Goal: Communication & Community: Answer question/provide support

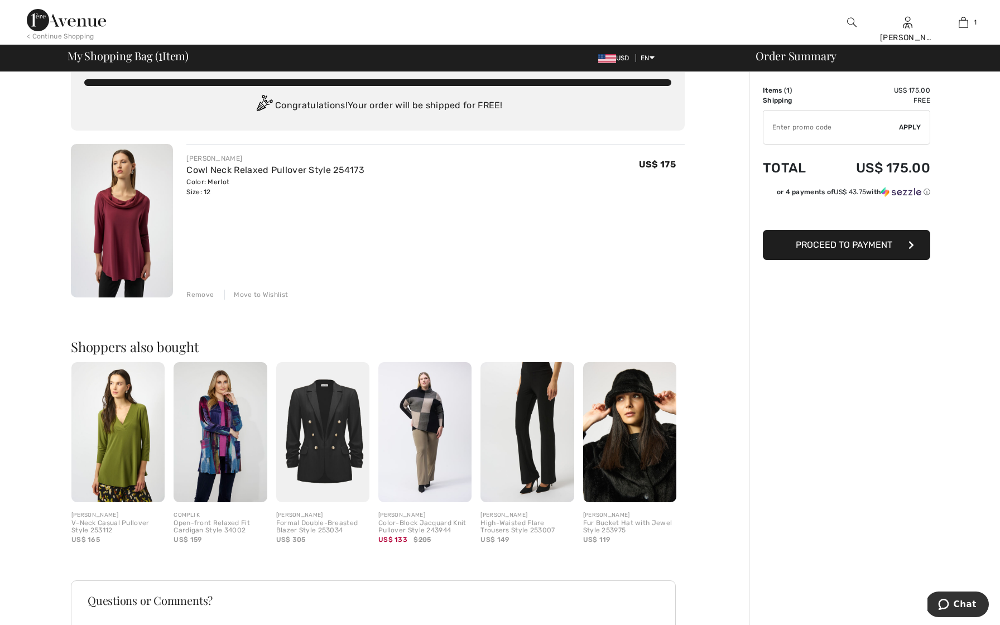
scroll to position [20, 0]
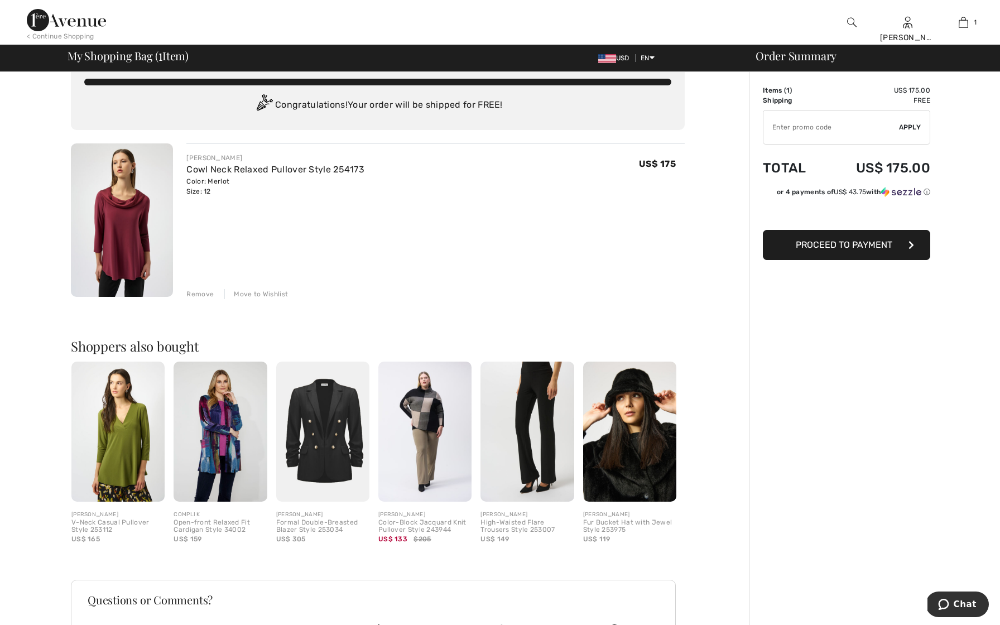
drag, startPoint x: 649, startPoint y: 563, endPoint x: 649, endPoint y: 13, distance: 550.4
click at [649, 12] on div "< Continue Shopping A Elise Conroy Hi, A Elise Conroy! 520 Reward points My Inf…" at bounding box center [500, 22] width 1000 height 45
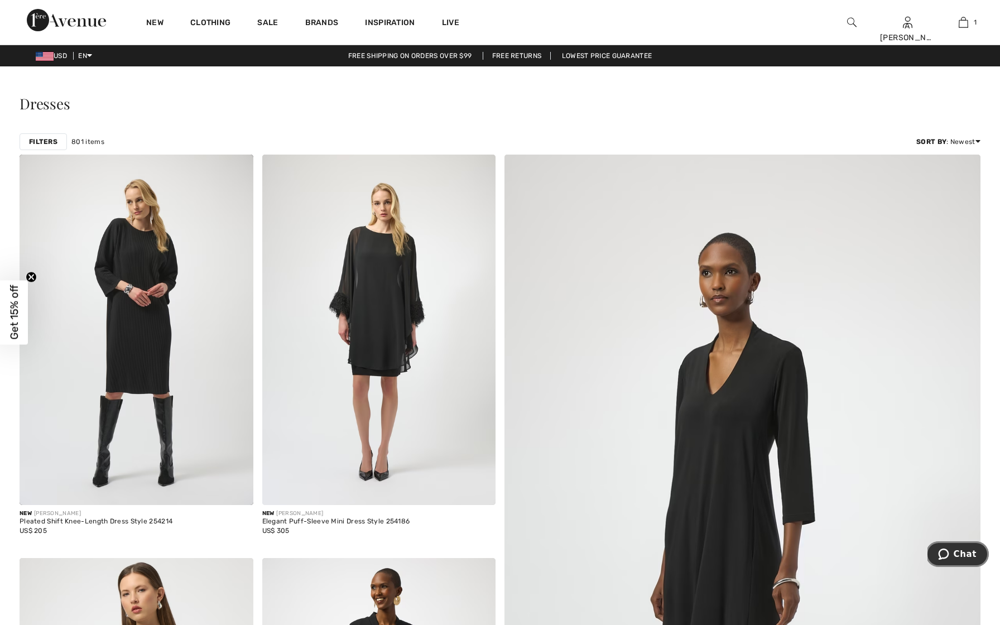
click at [961, 554] on span "Chat" at bounding box center [965, 554] width 23 height 10
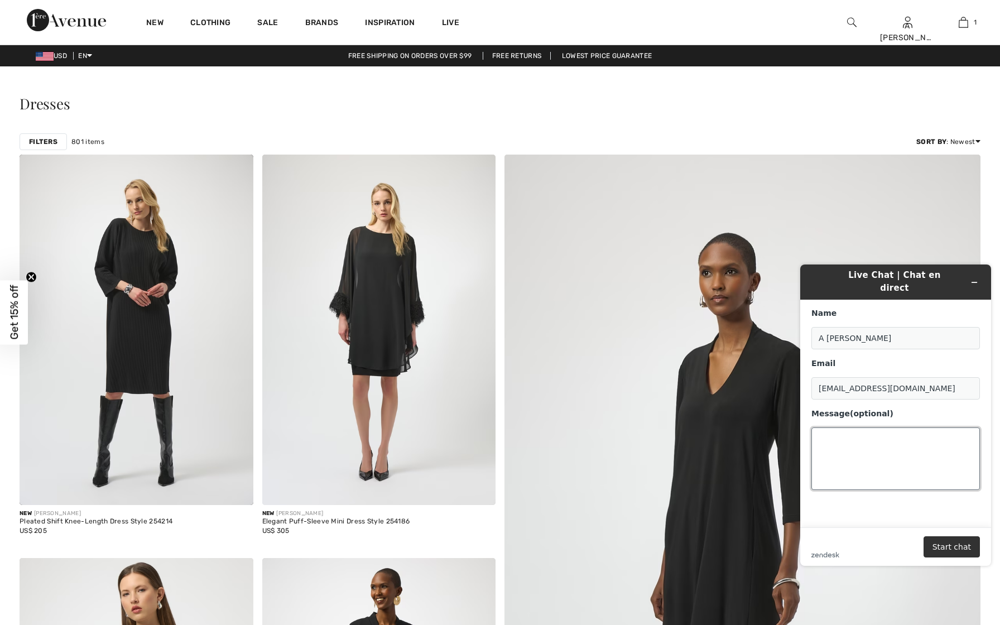
click at [870, 442] on textarea "Message (optional)" at bounding box center [896, 459] width 169 height 63
type textarea "help with return"
click at [956, 544] on button "Start chat" at bounding box center [952, 546] width 56 height 21
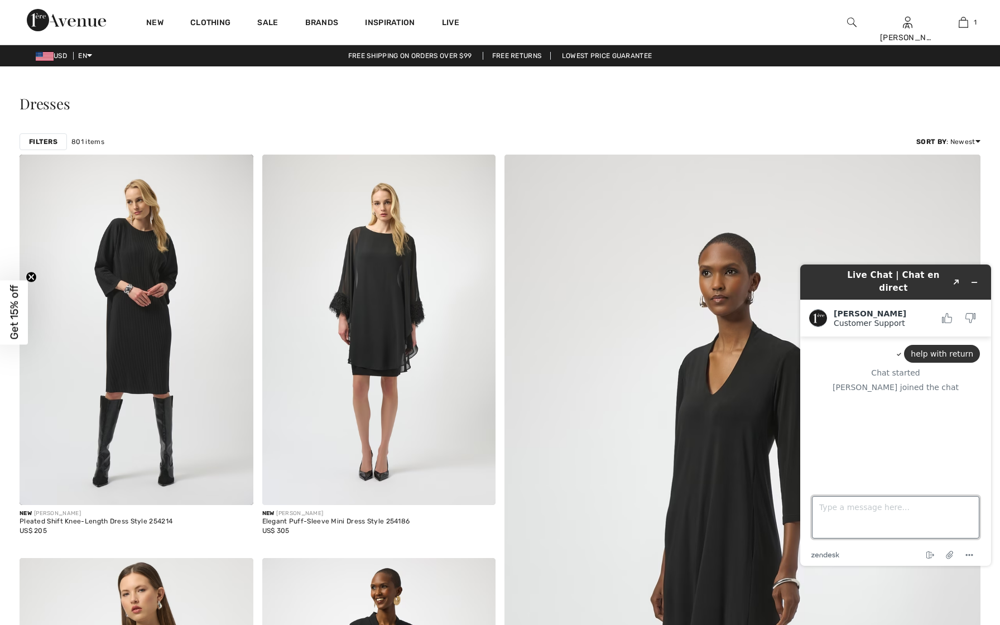
click at [852, 513] on textarea "Type a message here..." at bounding box center [895, 517] width 167 height 42
type textarea "so glad tis you I am confused!"
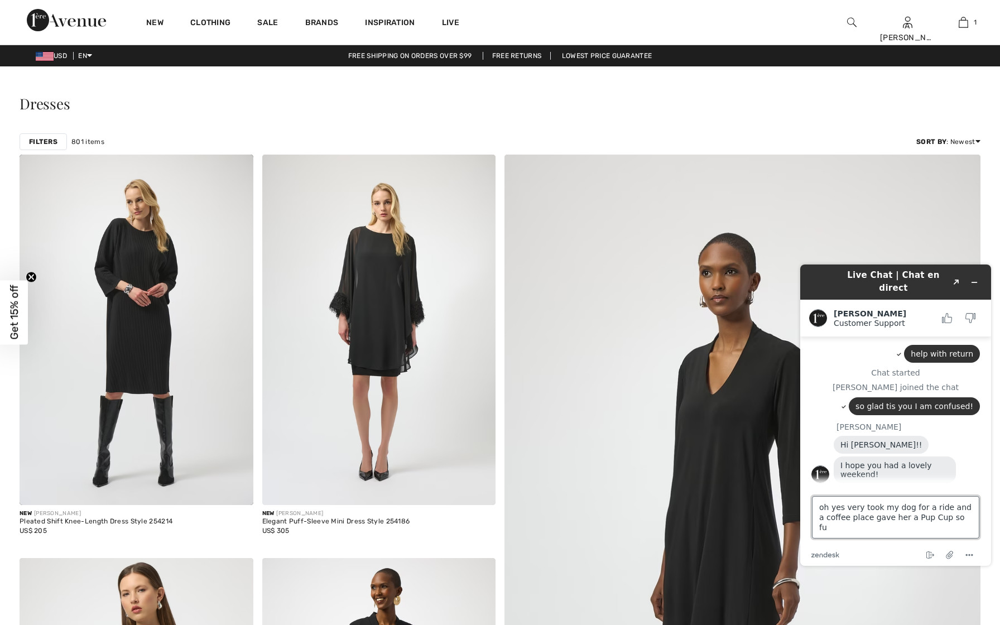
type textarea "oh yes very took my dog for a ride and a coffee place gave her a Pup Cup so fun"
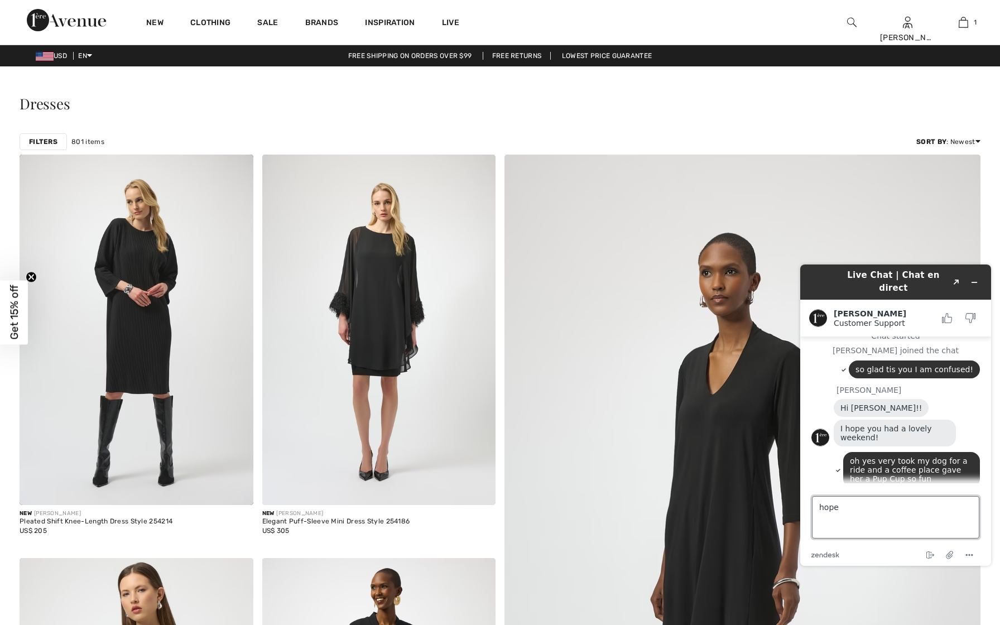
scroll to position [85, 0]
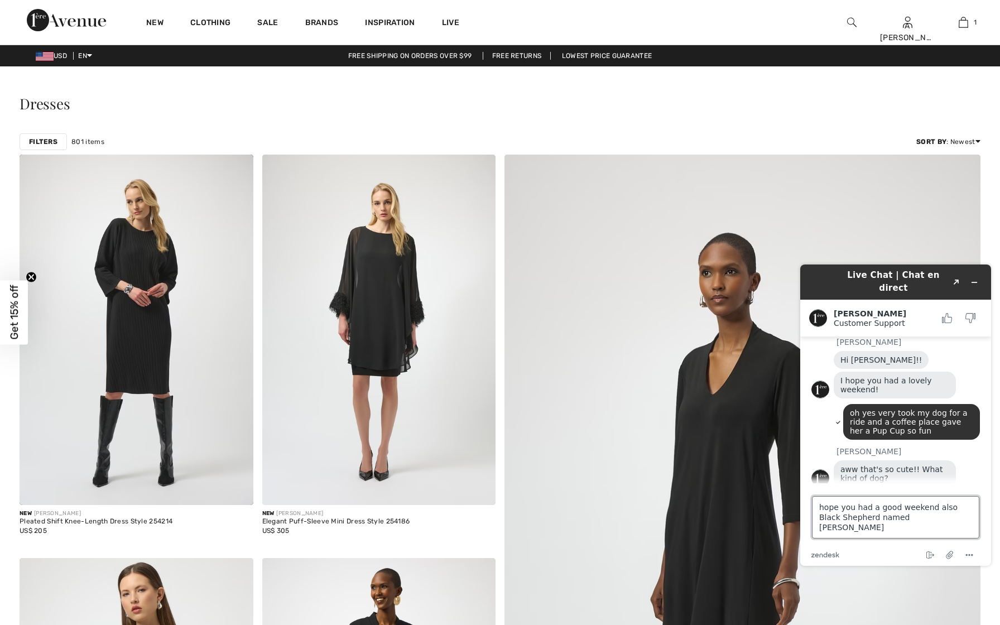
type textarea "hope you had a good weekend also Black Shepherd named [PERSON_NAME]"
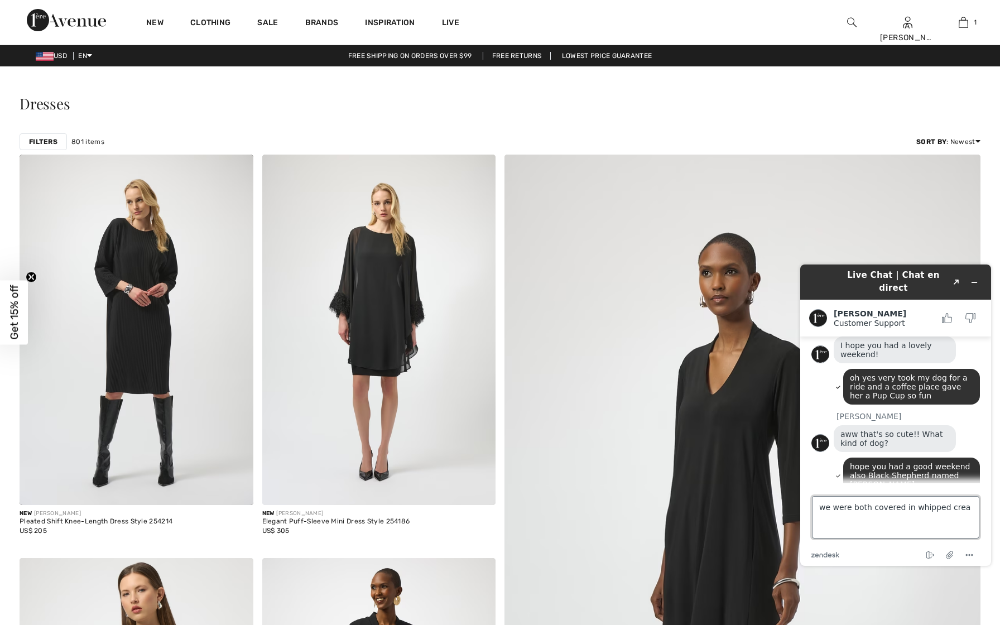
scroll to position [165, 0]
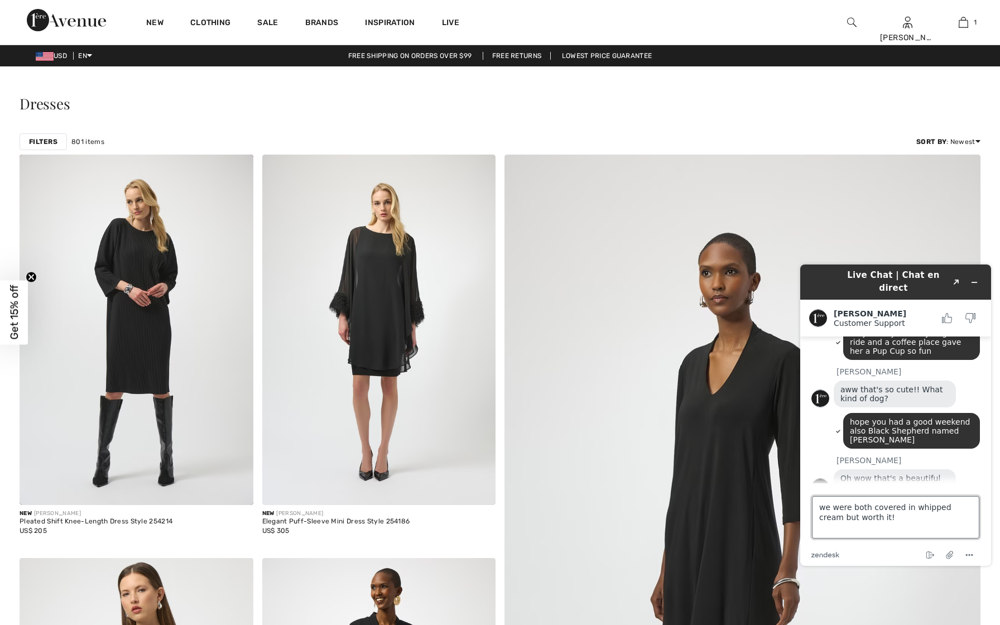
type textarea "we were both covered in whipped cream but worth it!!"
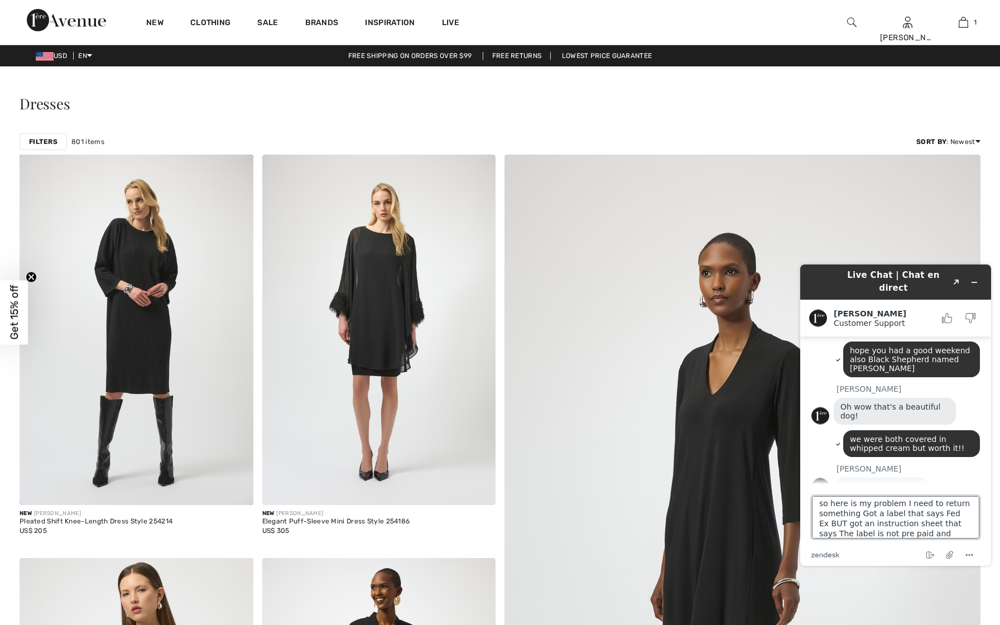
scroll to position [14, 0]
type textarea "so here is my problem I need to return something Got a label that says Fed Ex B…"
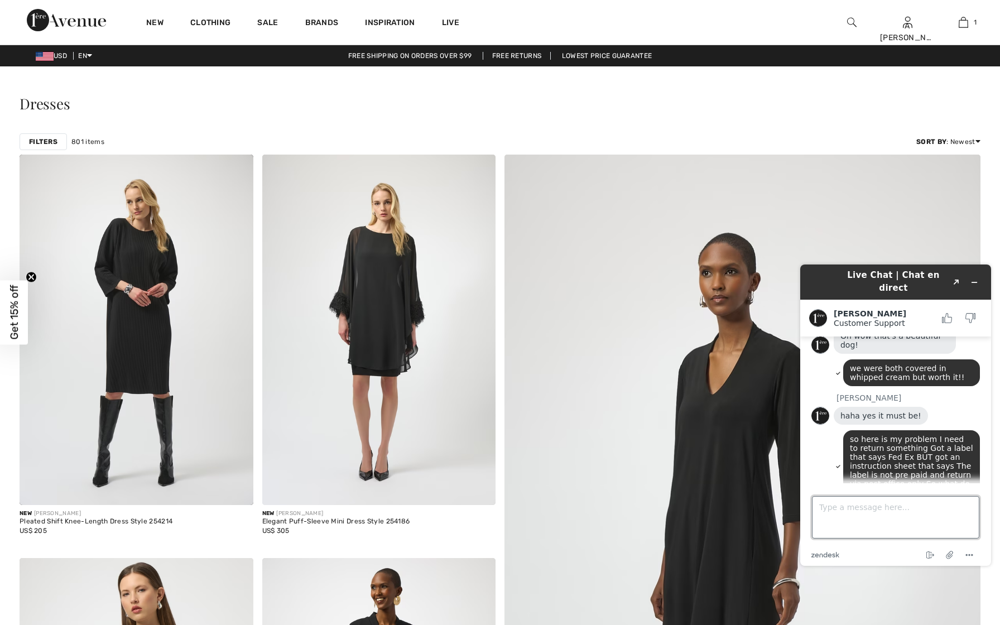
scroll to position [370, 0]
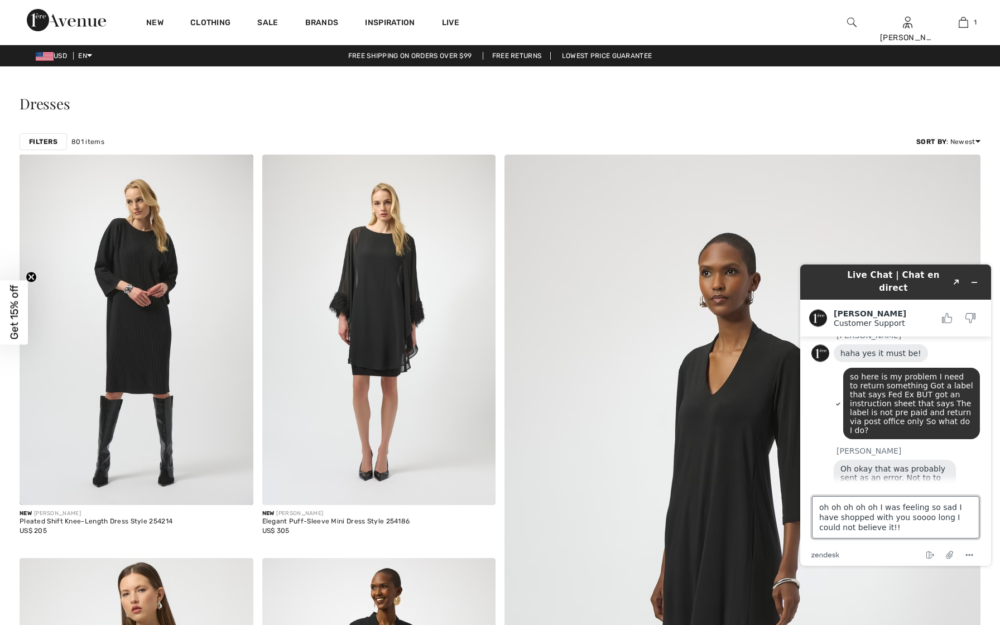
type textarea "oh oh oh oh oh I was feeling so sad I have shopped with you soooo long I could …"
click at [379, 116] on div "Dresses" at bounding box center [500, 106] width 961 height 46
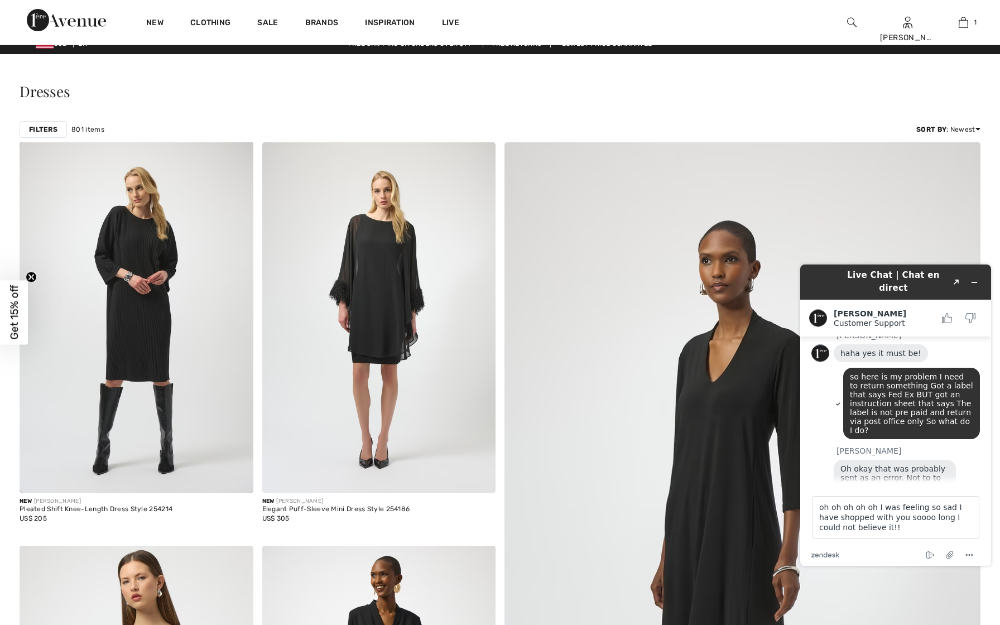
scroll to position [13, 0]
click at [883, 523] on textarea "oh oh oh oh oh I was feeling so sad I have shopped with you soooo long I could …" at bounding box center [895, 517] width 167 height 42
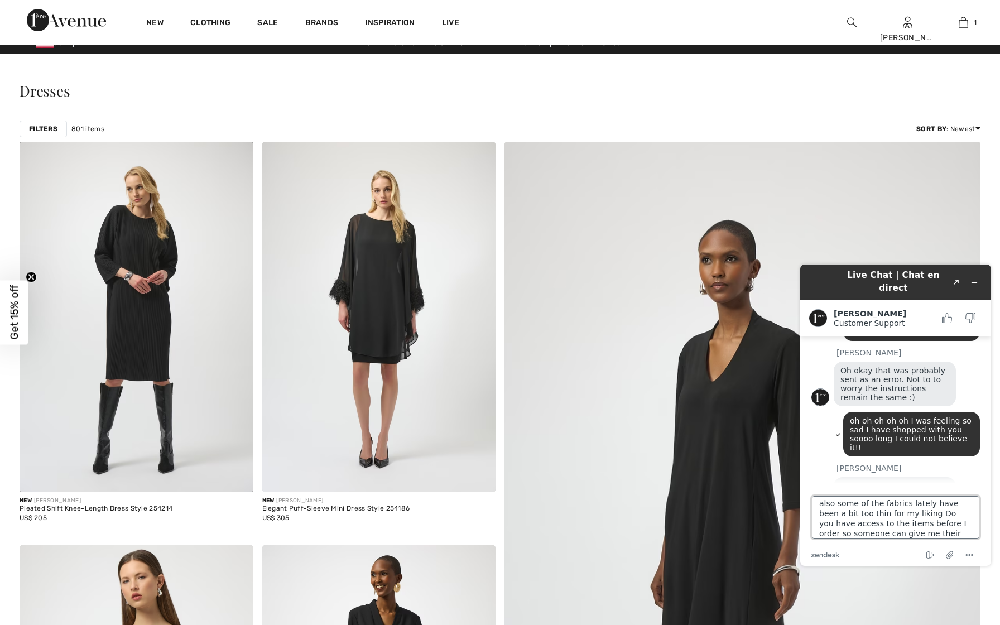
scroll to position [14, 0]
type textarea "also some of the fabrics lately have been a bit too thin for my liking Do you h…"
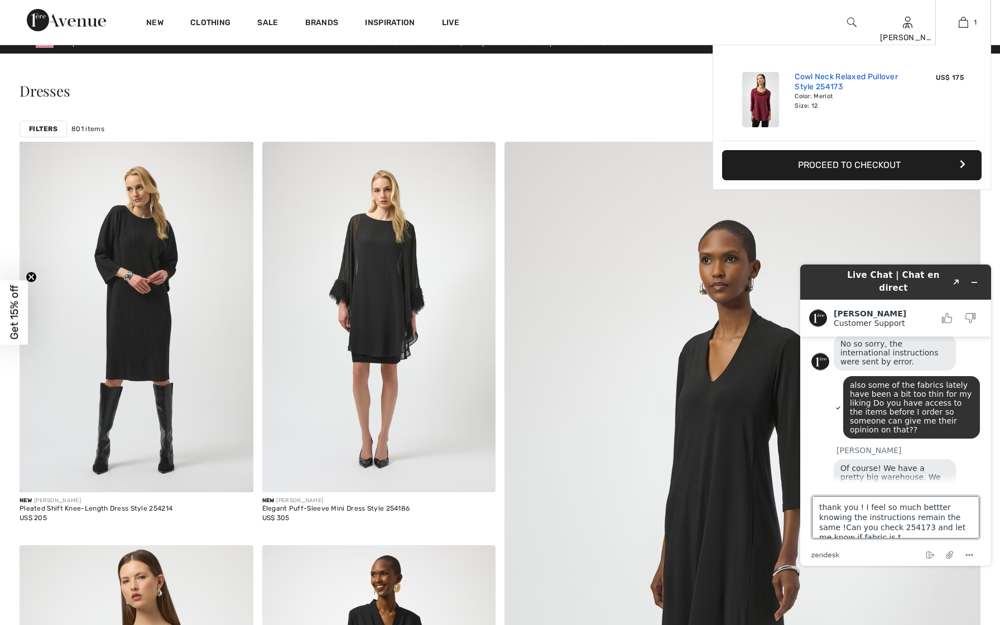
scroll to position [4, 0]
type textarea "thank you ! I feel so much bettter knowing the instructions remain the same !Ca…"
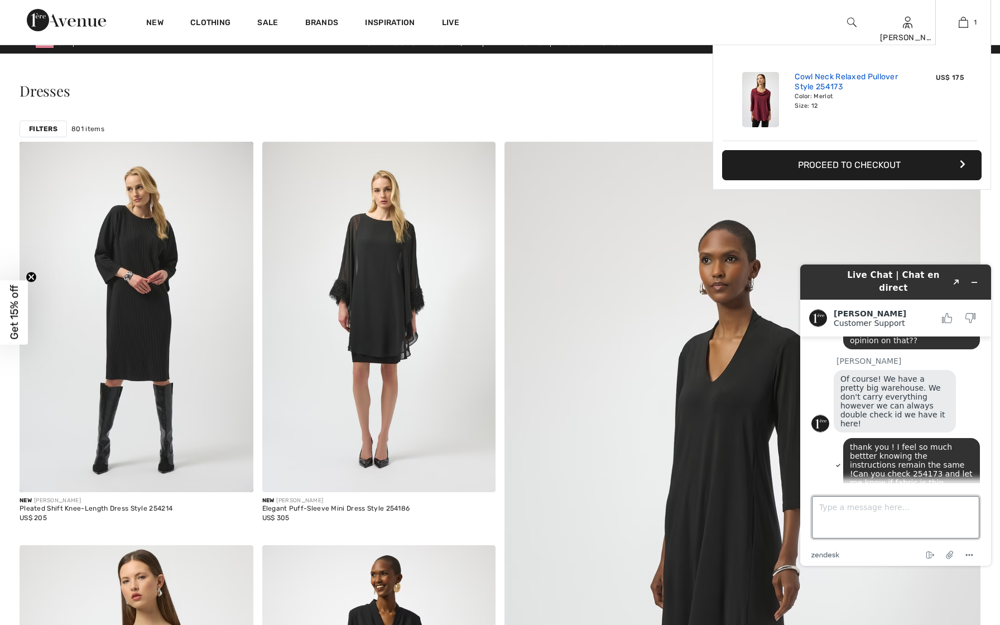
scroll to position [29, 0]
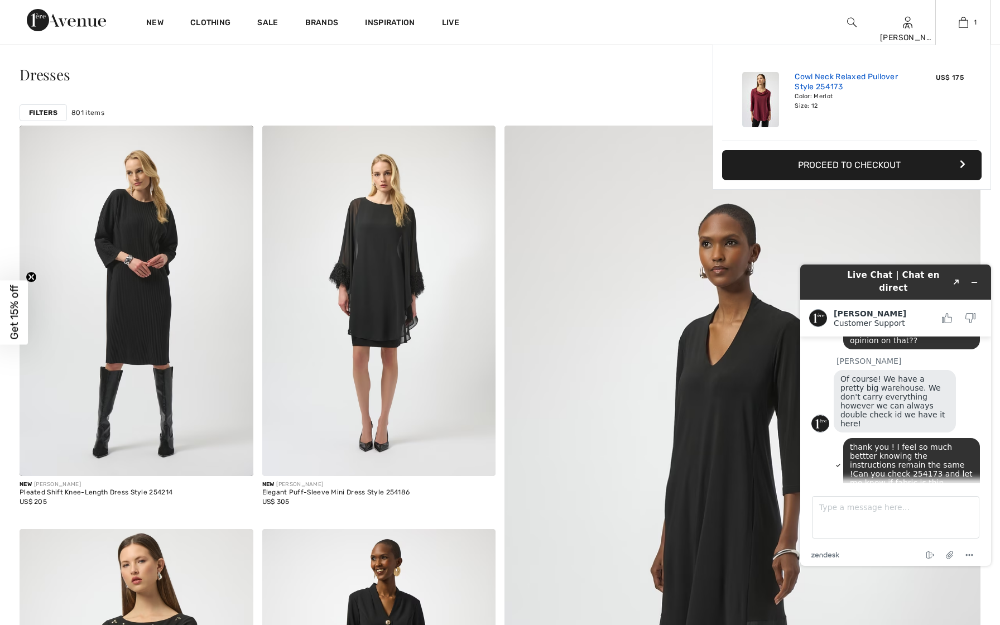
click at [855, 86] on link "Cowl Neck Relaxed Pullover Style 254173" at bounding box center [850, 82] width 110 height 20
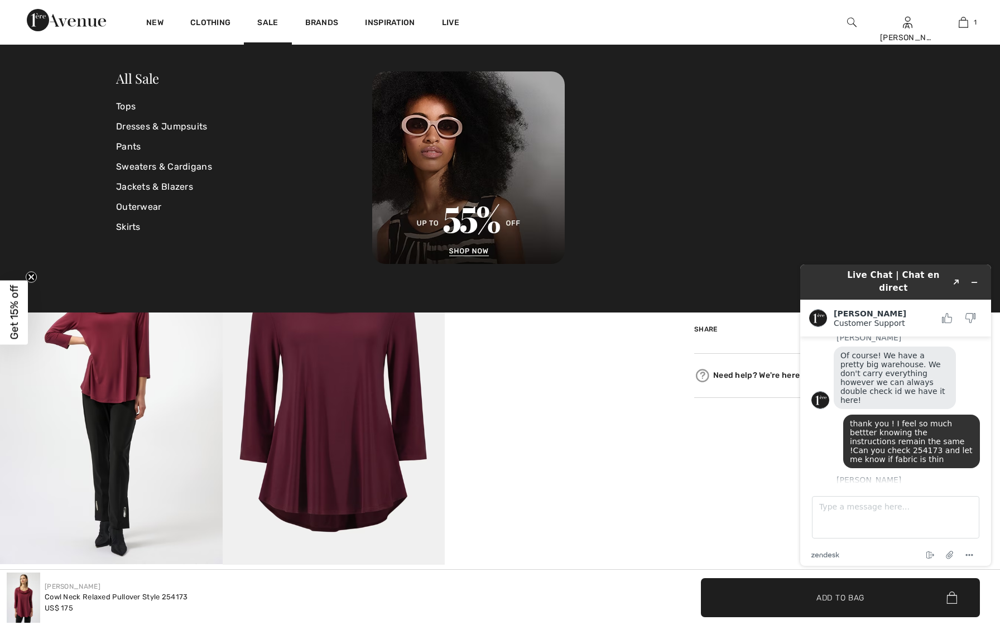
scroll to position [761, 0]
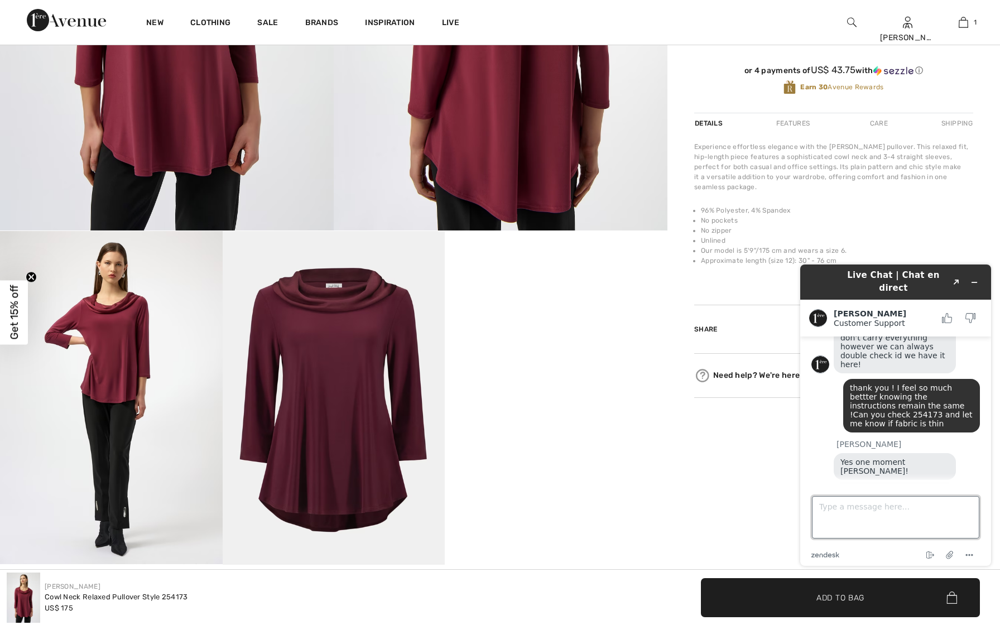
click at [827, 508] on textarea "Type a message here..." at bounding box center [895, 517] width 167 height 42
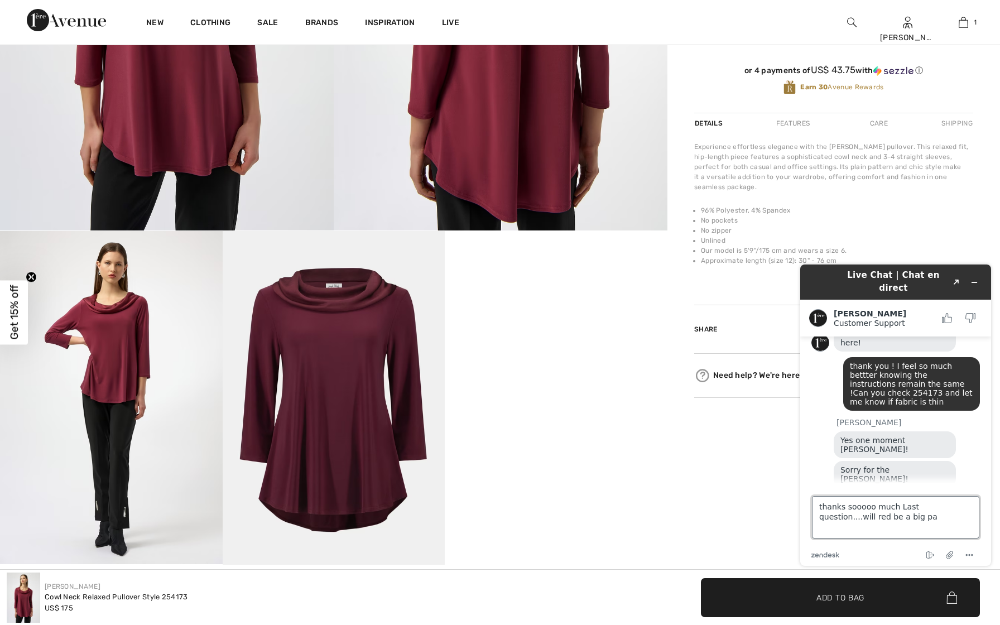
scroll to position [782, 0]
type textarea "thanks sooooo much Last question....will red be a big part of fall collection"
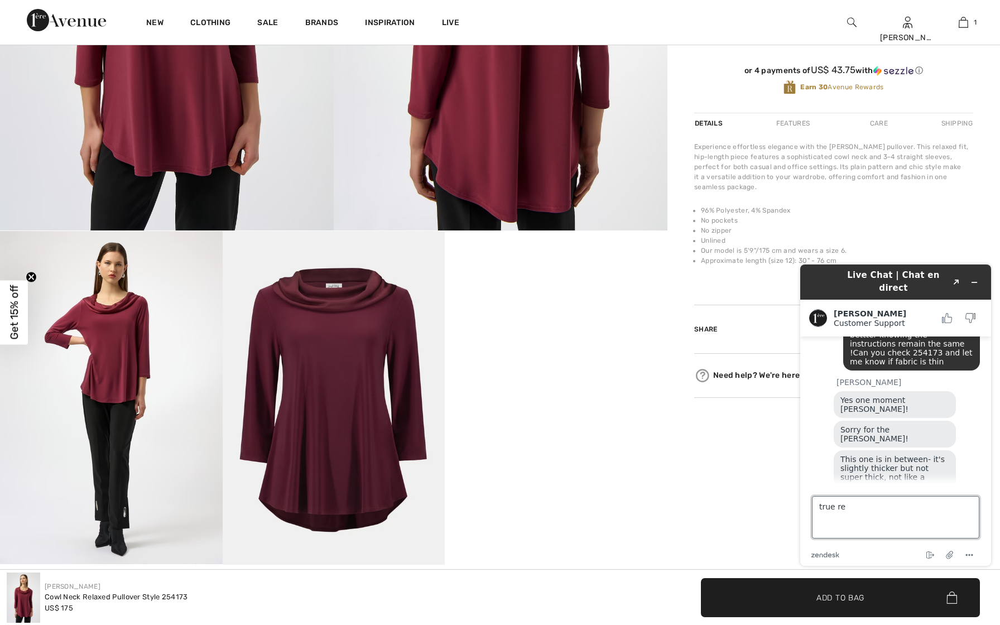
type textarea "true red"
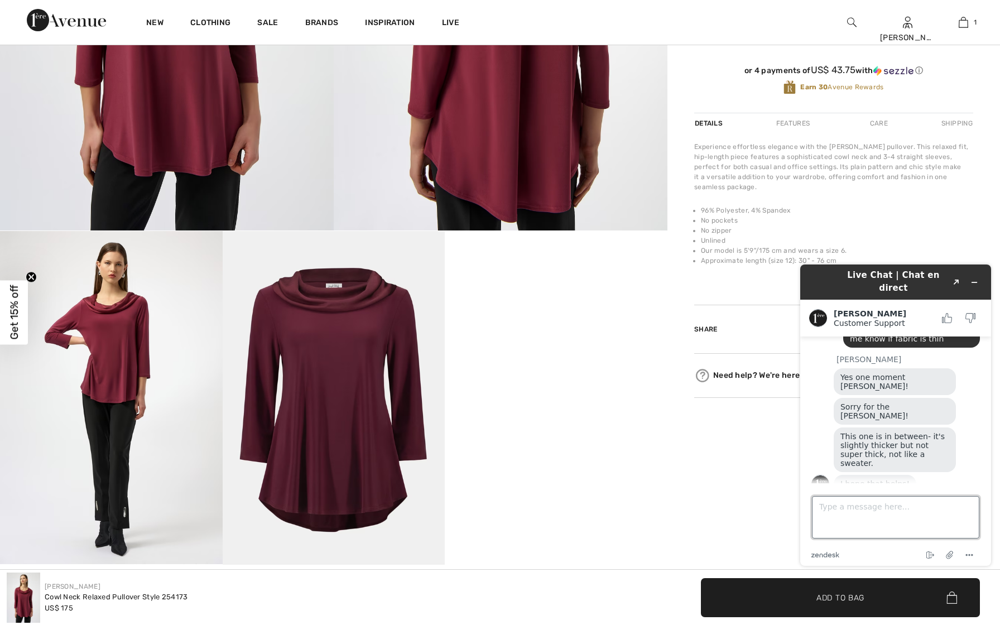
scroll to position [900, 0]
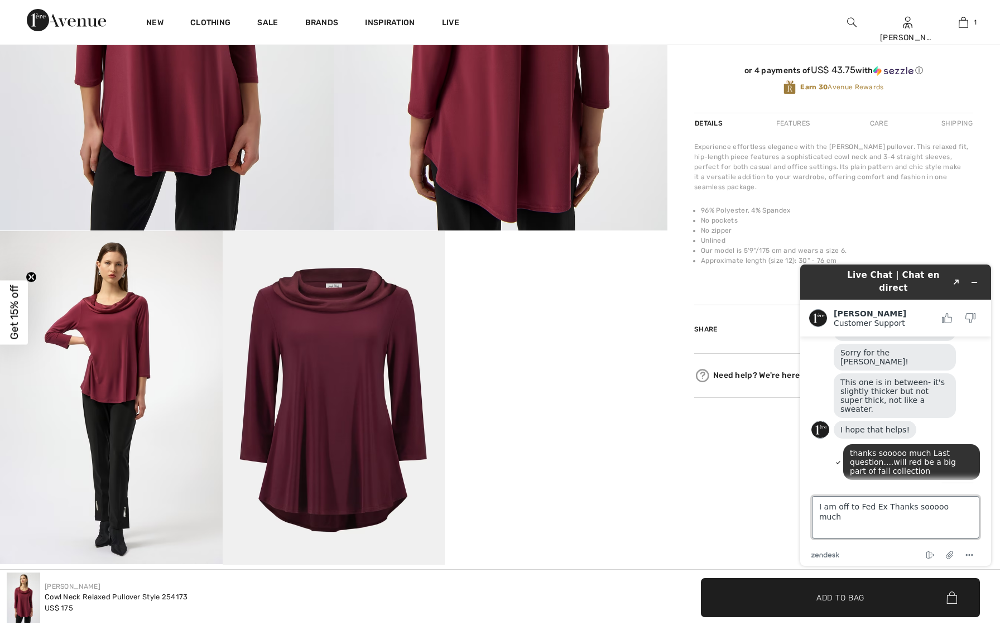
type textarea "I am off to Fed Ex Thanks sooooo much !"
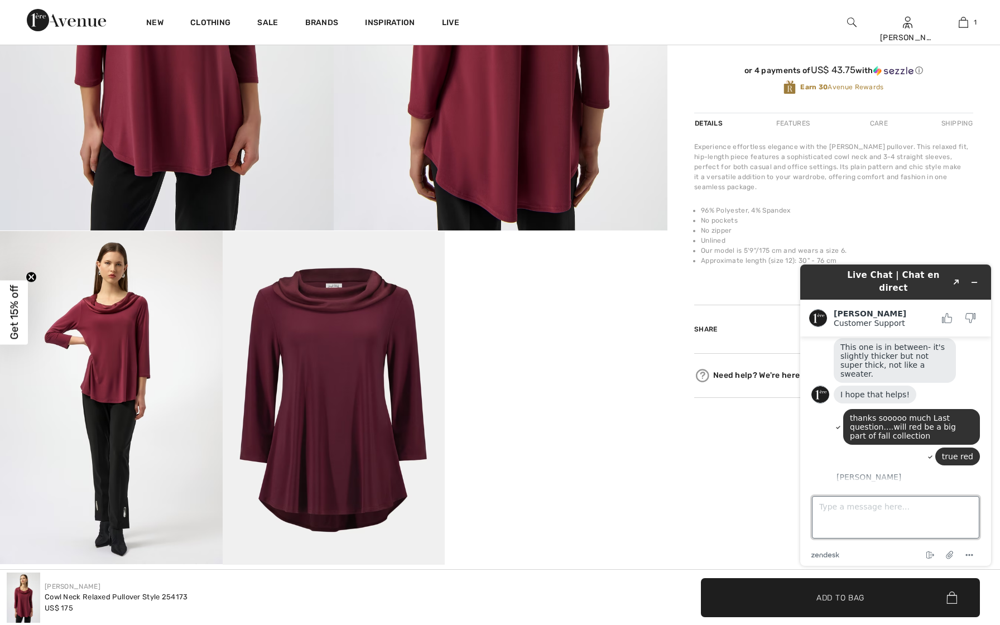
scroll to position [974, 0]
